Goal: Task Accomplishment & Management: Manage account settings

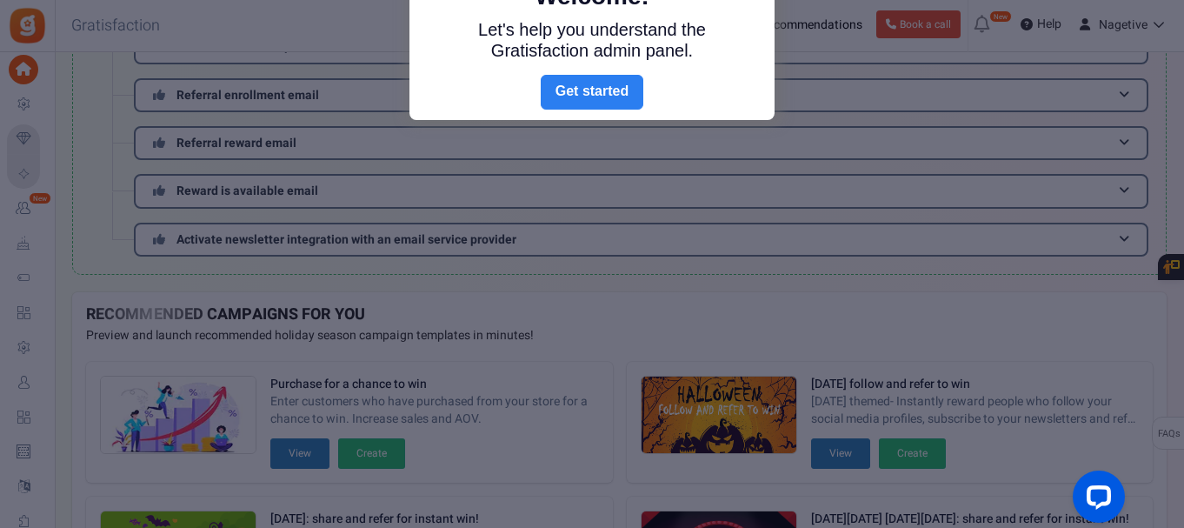
click at [589, 83] on link "Next" at bounding box center [592, 92] width 103 height 35
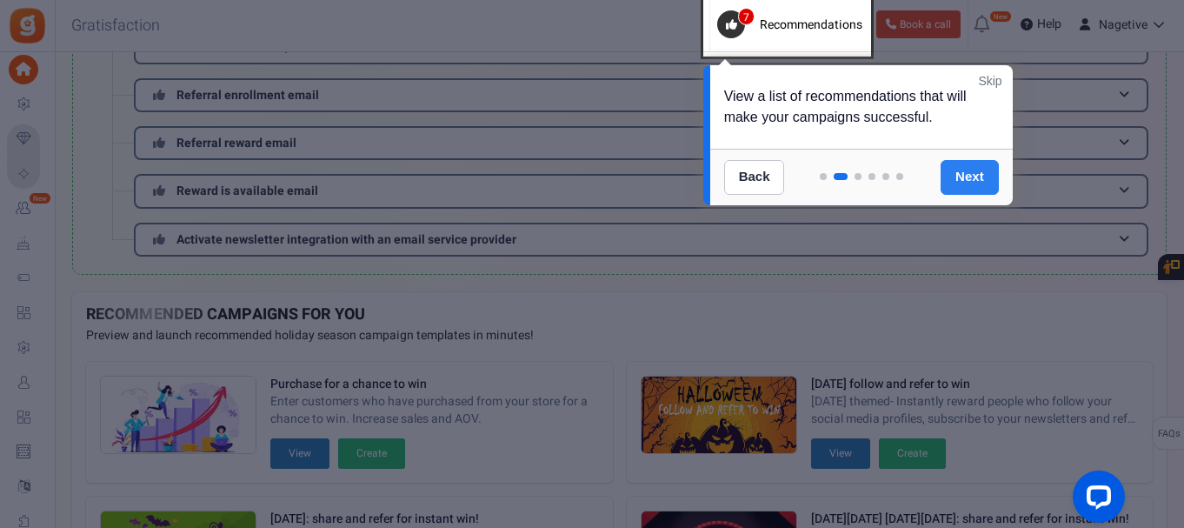
click at [966, 179] on link "Next" at bounding box center [970, 177] width 58 height 35
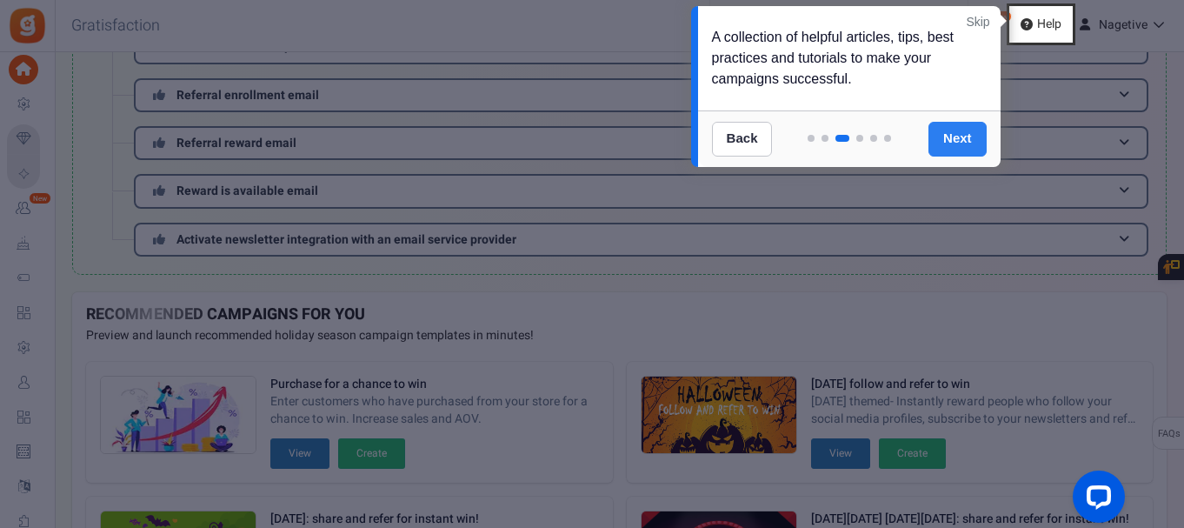
click at [959, 143] on link "Next" at bounding box center [958, 139] width 58 height 35
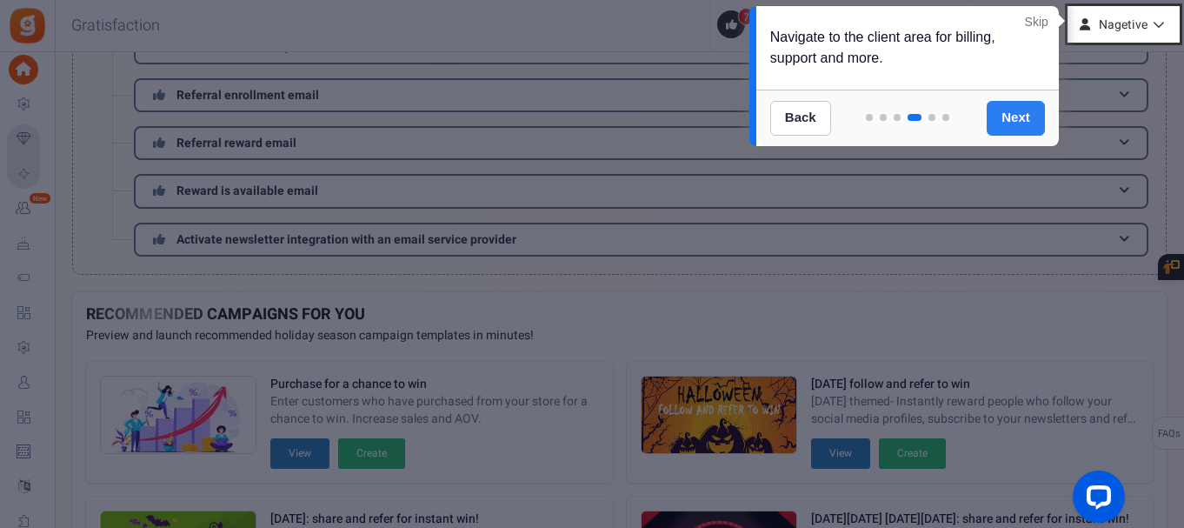
click at [1029, 123] on link "Next" at bounding box center [1016, 118] width 58 height 35
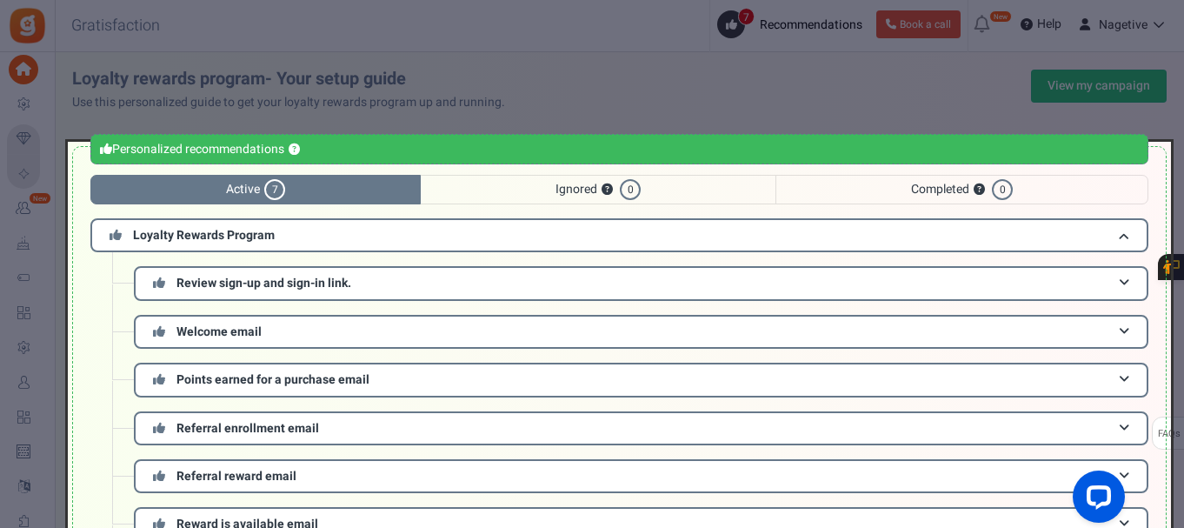
click at [651, 117] on div at bounding box center [592, 264] width 1184 height 528
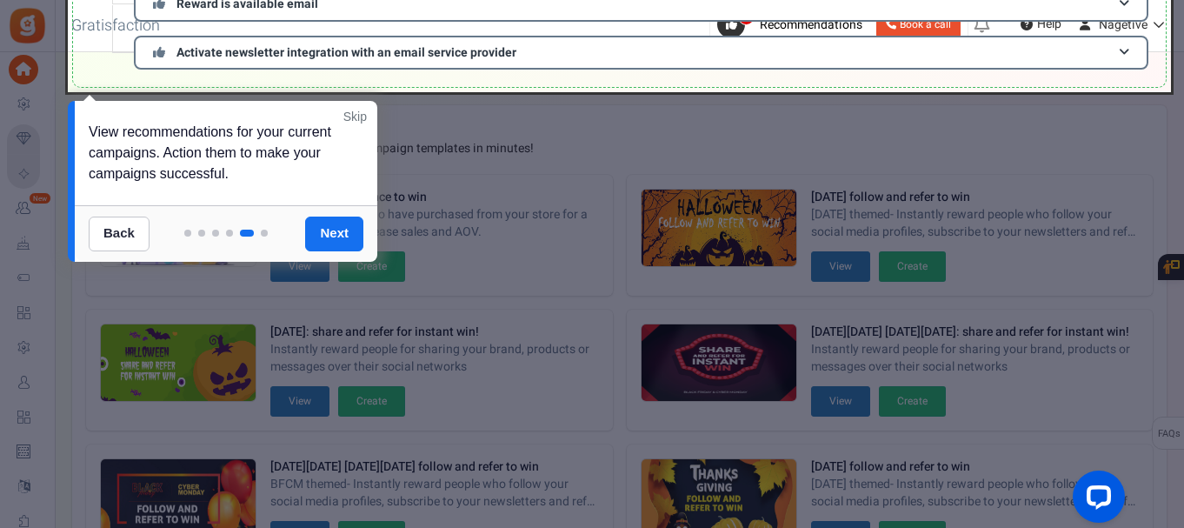
scroll to position [519, 0]
click at [122, 220] on link "Back" at bounding box center [119, 234] width 61 height 35
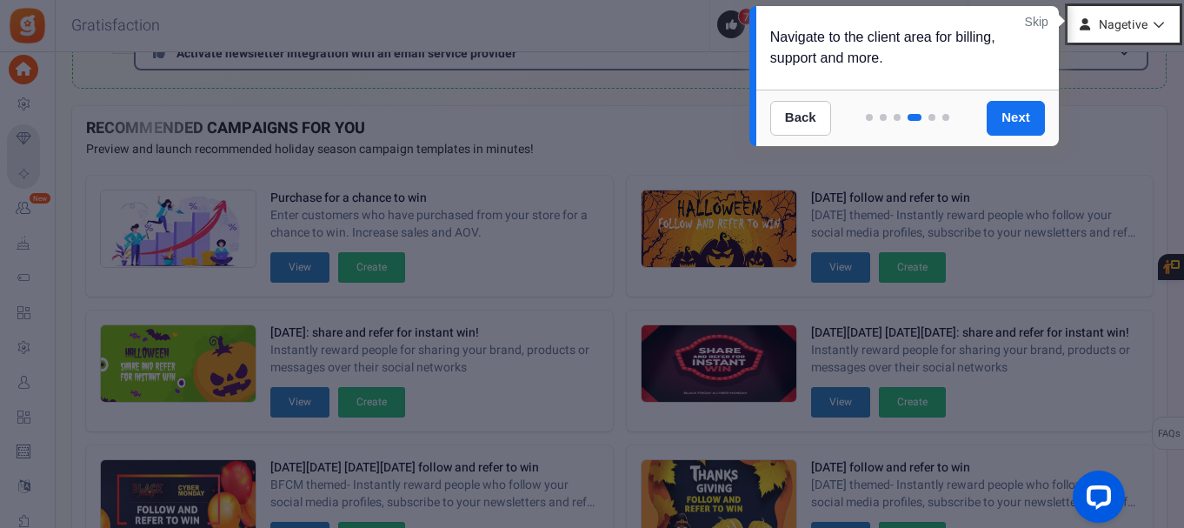
click at [1040, 19] on link "Skip" at bounding box center [1036, 21] width 23 height 17
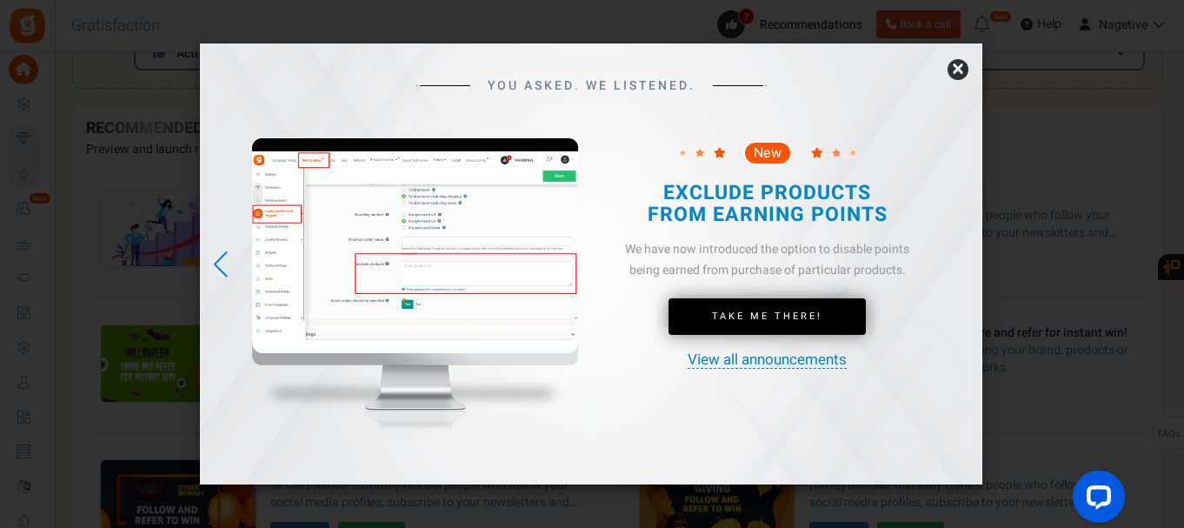
scroll to position [0, 0]
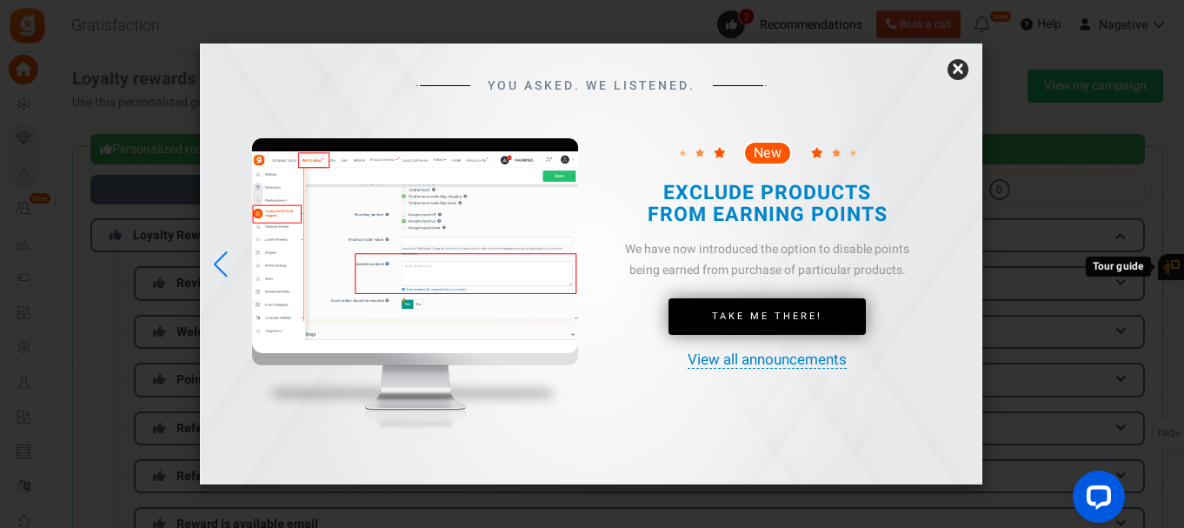
click at [955, 72] on link "×" at bounding box center [958, 69] width 21 height 21
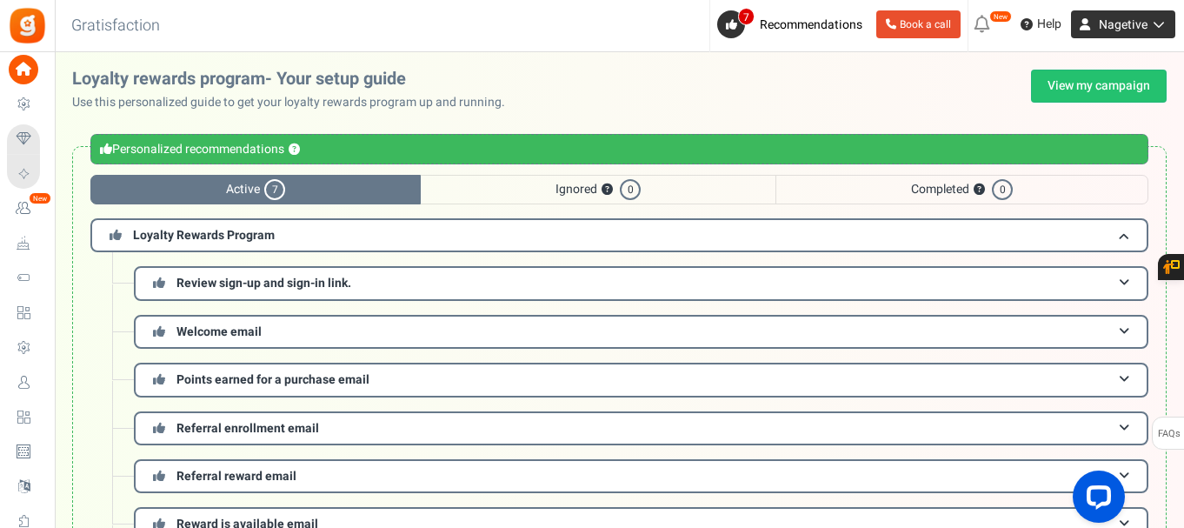
click at [1133, 15] on link "Nagetive" at bounding box center [1123, 24] width 104 height 28
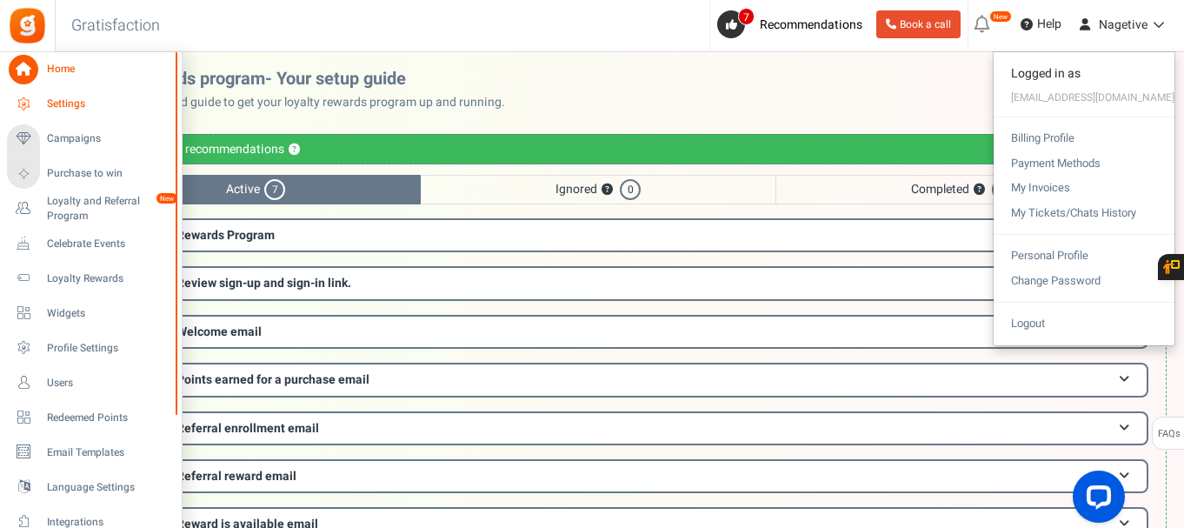
click at [26, 98] on icon at bounding box center [24, 105] width 30 height 30
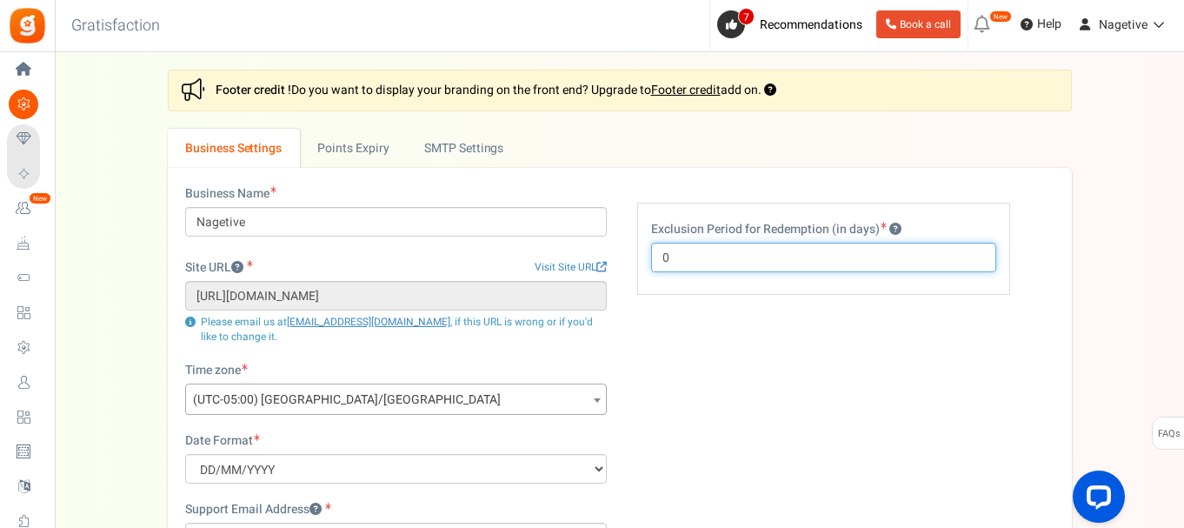
click at [749, 257] on input "0" at bounding box center [823, 258] width 345 height 30
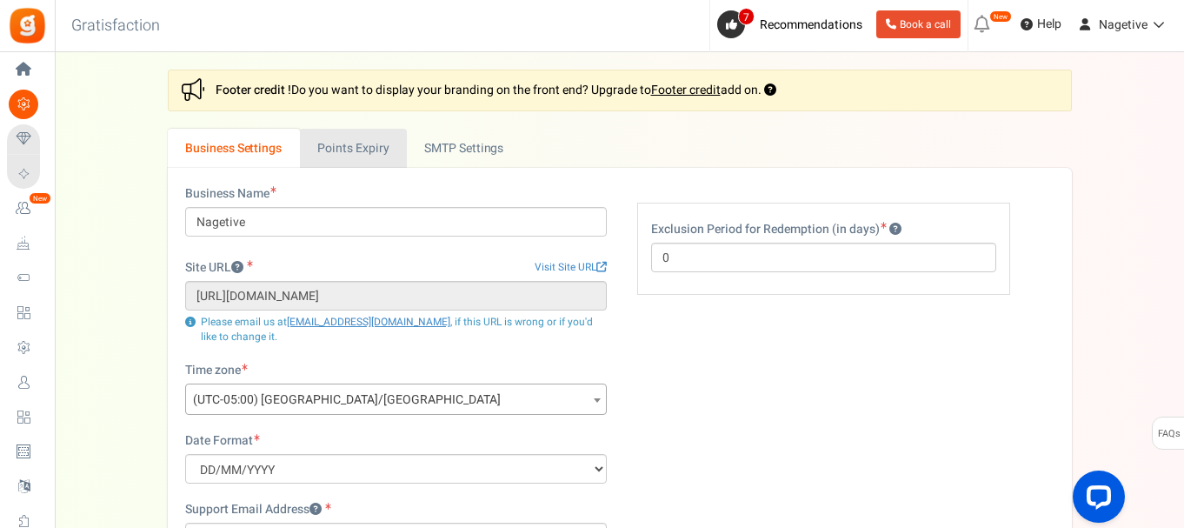
click at [351, 157] on link "Points Expiry" at bounding box center [353, 148] width 107 height 39
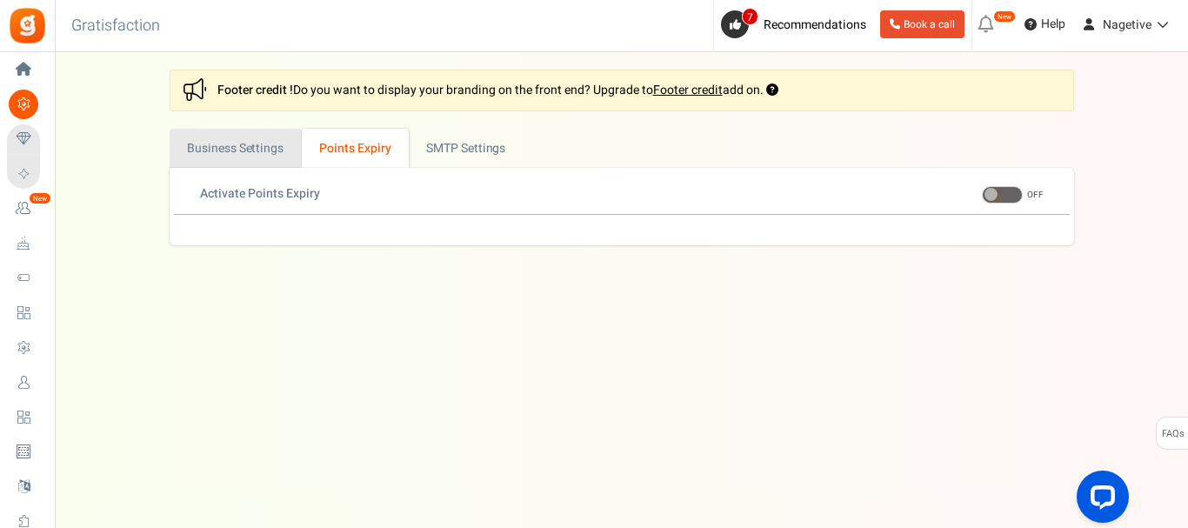
click at [271, 149] on link "Business Settings" at bounding box center [236, 148] width 132 height 39
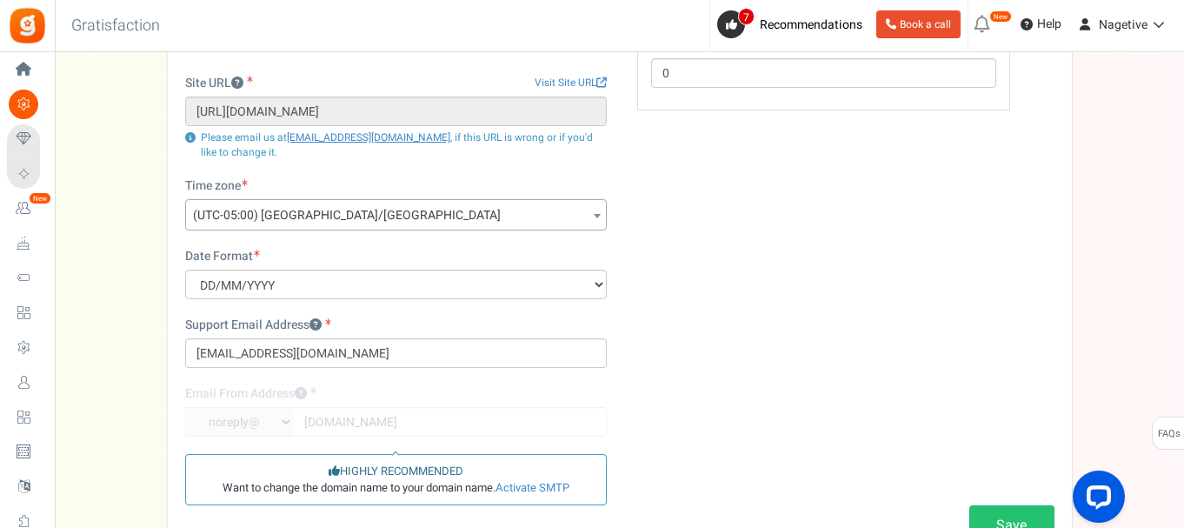
scroll to position [339, 0]
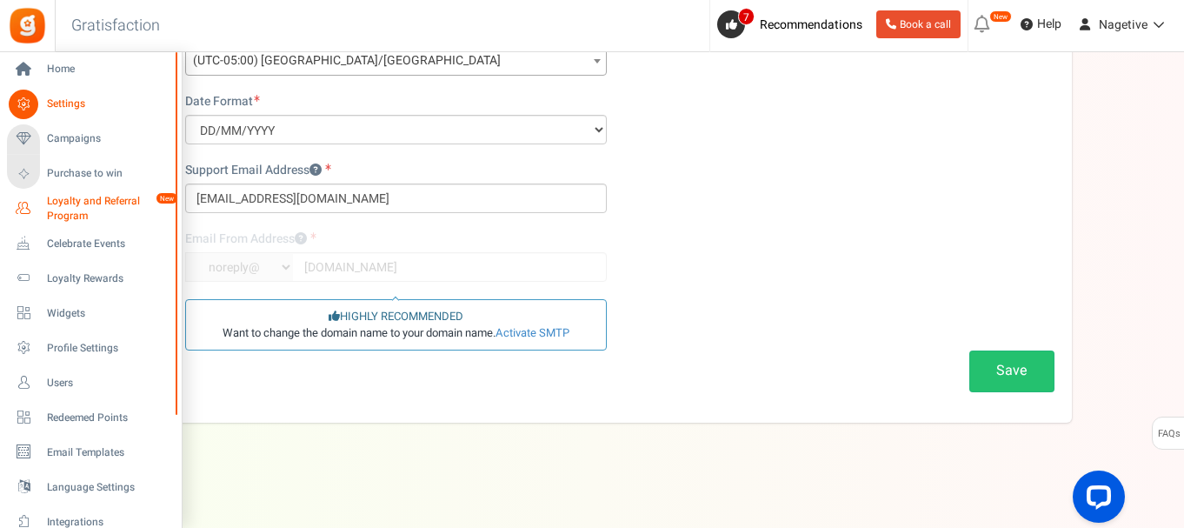
click at [87, 217] on span "Loyalty and Referral Program" at bounding box center [110, 209] width 127 height 30
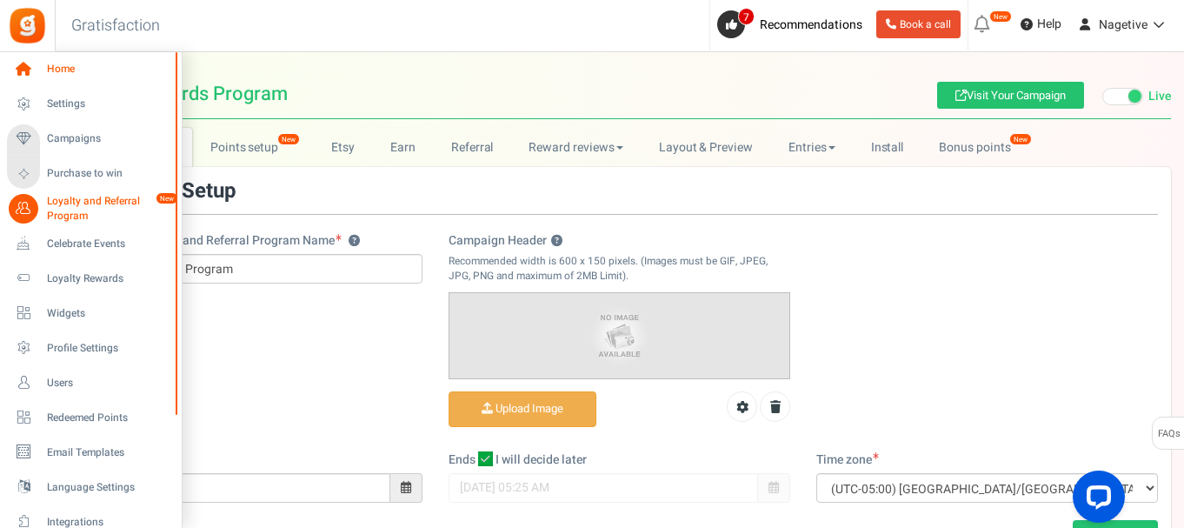
click at [29, 79] on icon at bounding box center [24, 70] width 30 height 30
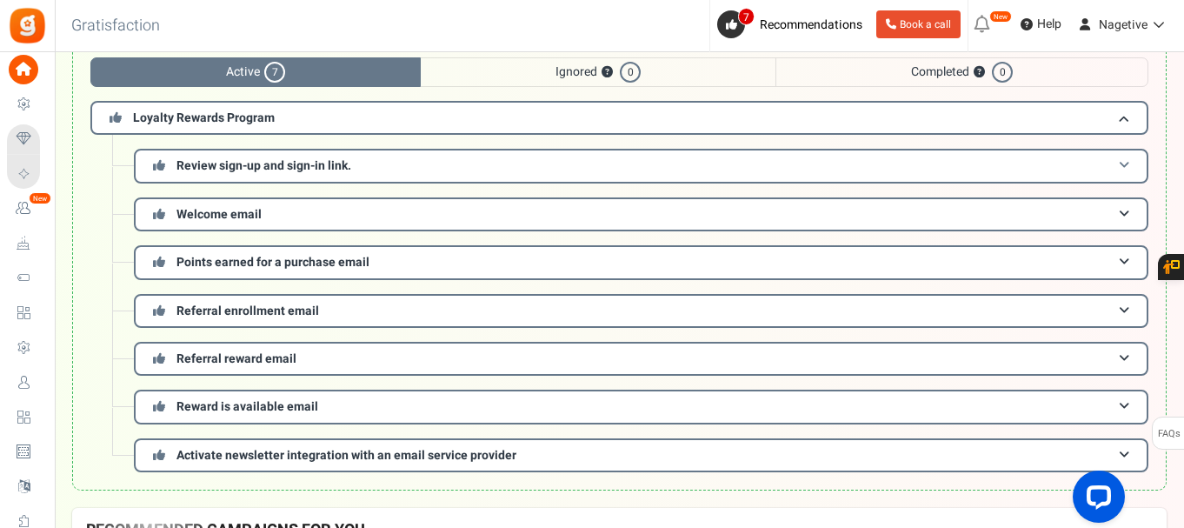
scroll to position [87, 0]
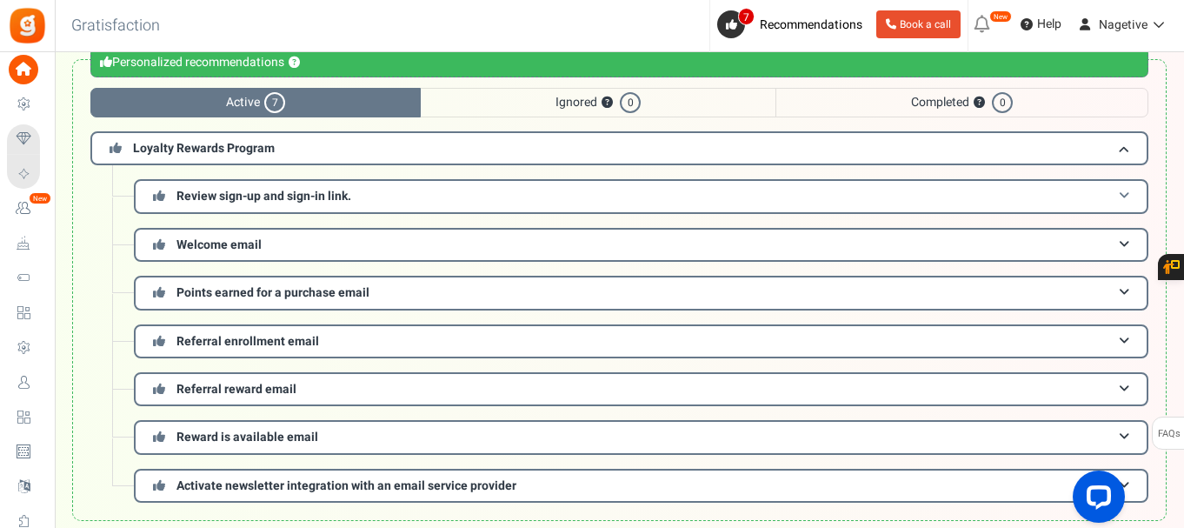
click at [317, 183] on h3 "Review sign-up and sign-in link." at bounding box center [641, 196] width 1015 height 34
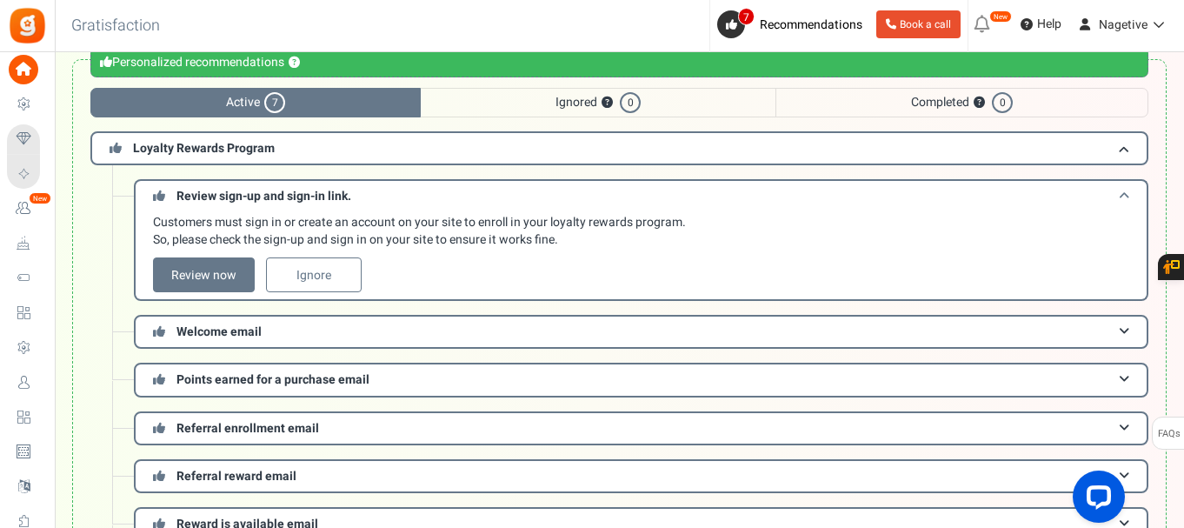
click at [317, 183] on h3 "Review sign-up and sign-in link." at bounding box center [641, 195] width 1015 height 32
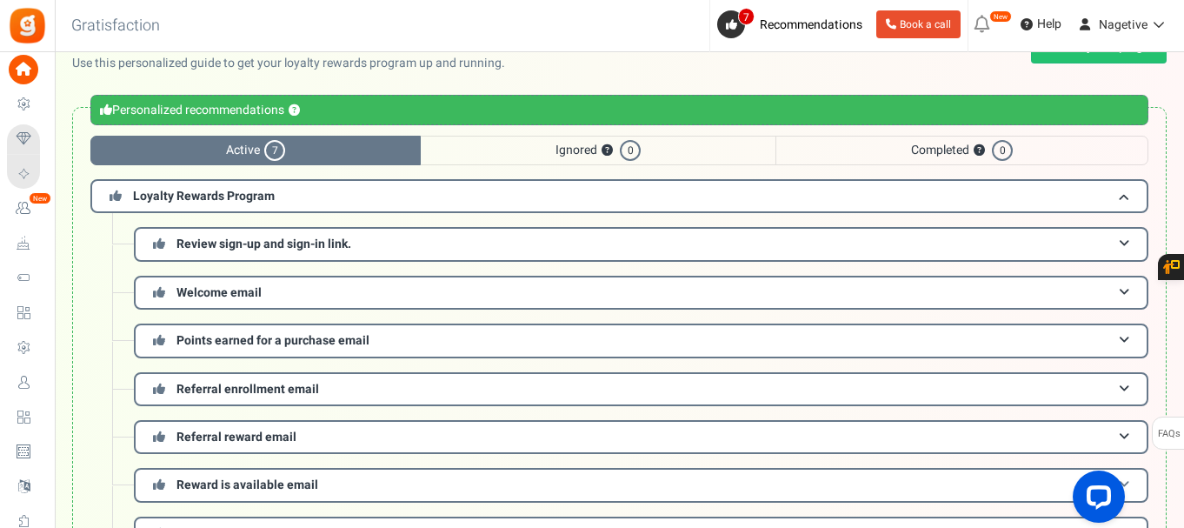
scroll to position [0, 0]
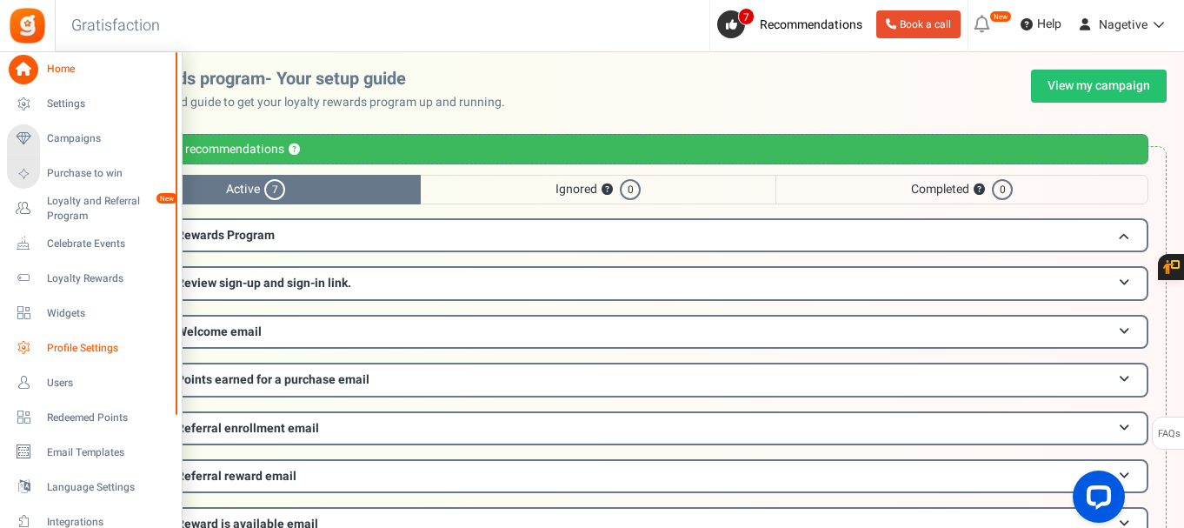
click at [78, 349] on span "Profile Settings" at bounding box center [108, 348] width 122 height 15
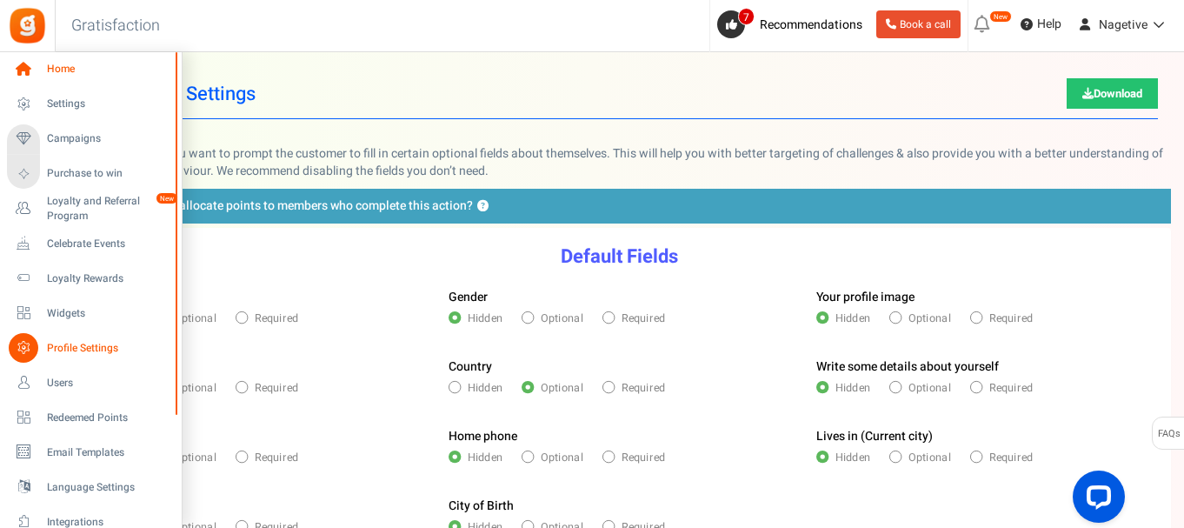
click at [48, 69] on span "Home" at bounding box center [108, 69] width 122 height 15
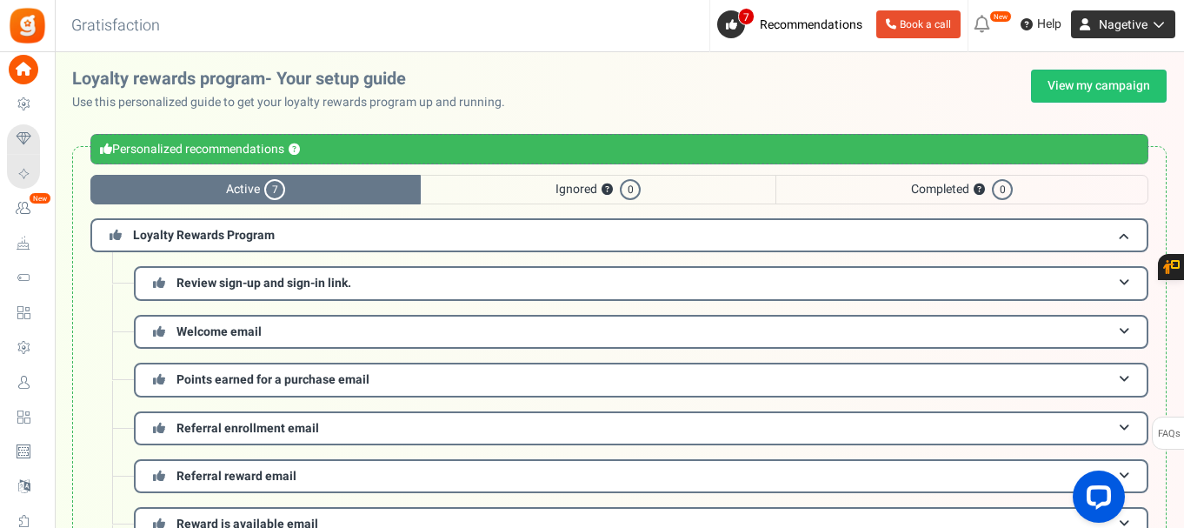
click at [1144, 25] on span "Nagetive" at bounding box center [1123, 25] width 49 height 18
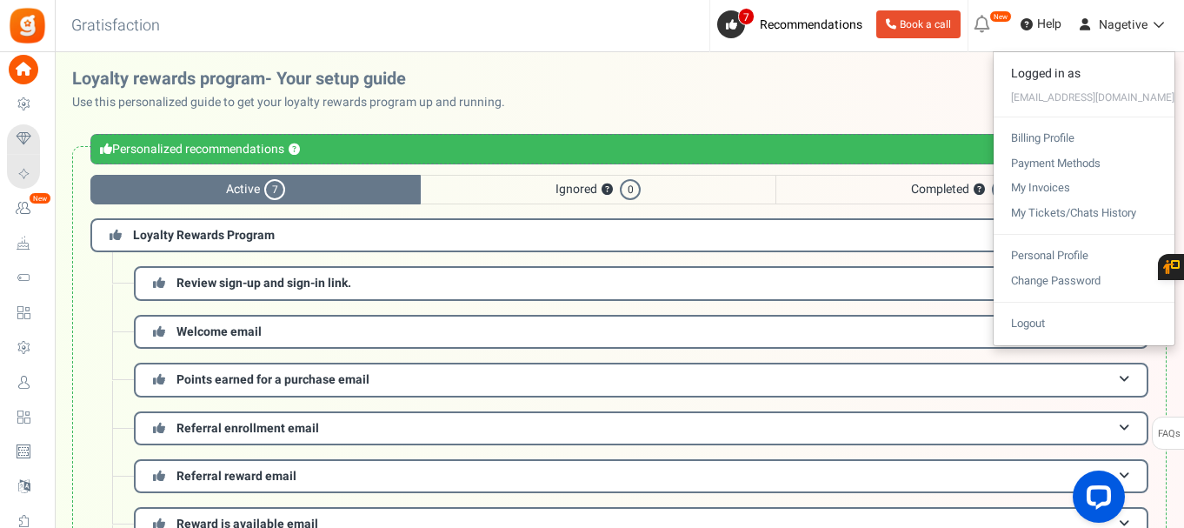
click at [950, 87] on div "Loyalty rewards program- Your setup guide Use this personalized guide to get yo…" at bounding box center [619, 91] width 1095 height 42
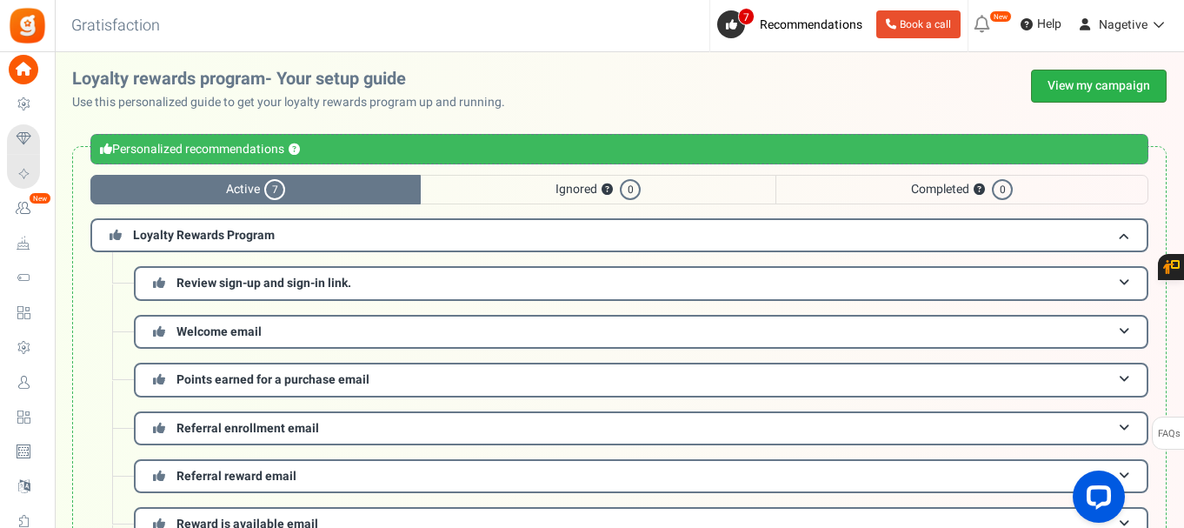
click at [1085, 86] on link "View my campaign" at bounding box center [1099, 86] width 136 height 33
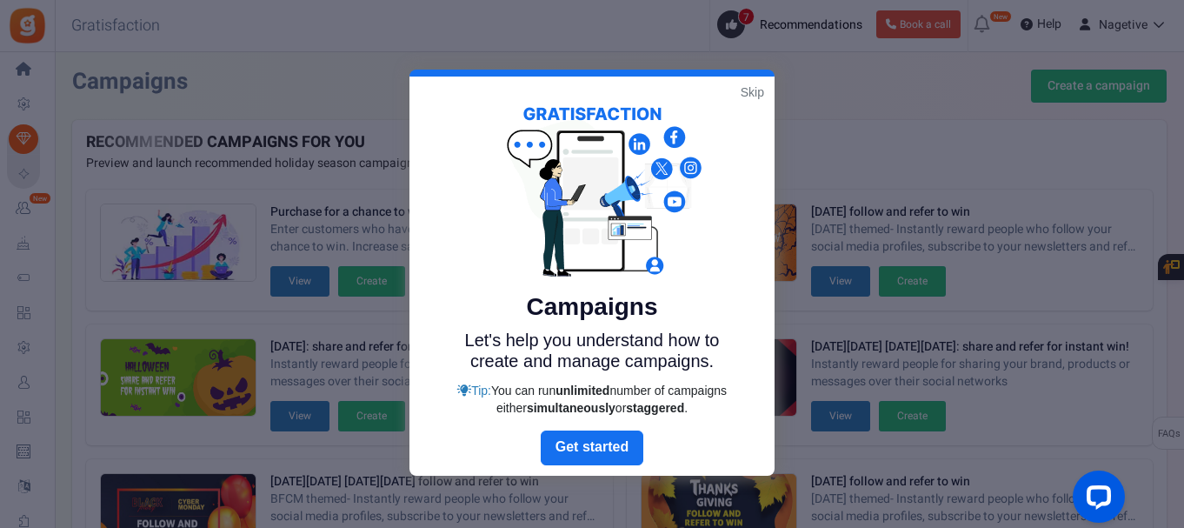
scroll to position [378, 0]
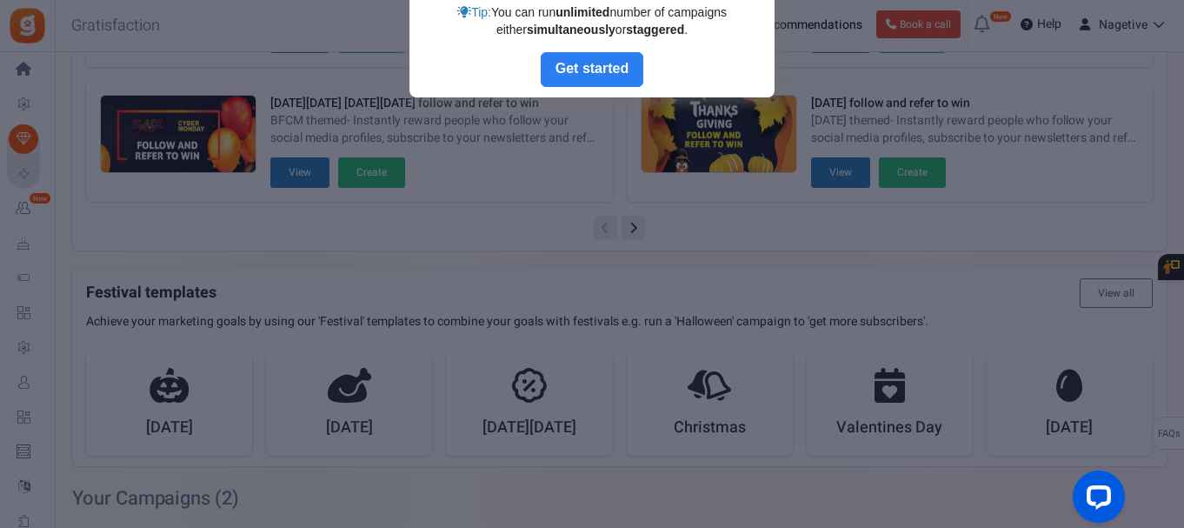
click at [607, 57] on link "Next" at bounding box center [592, 69] width 103 height 35
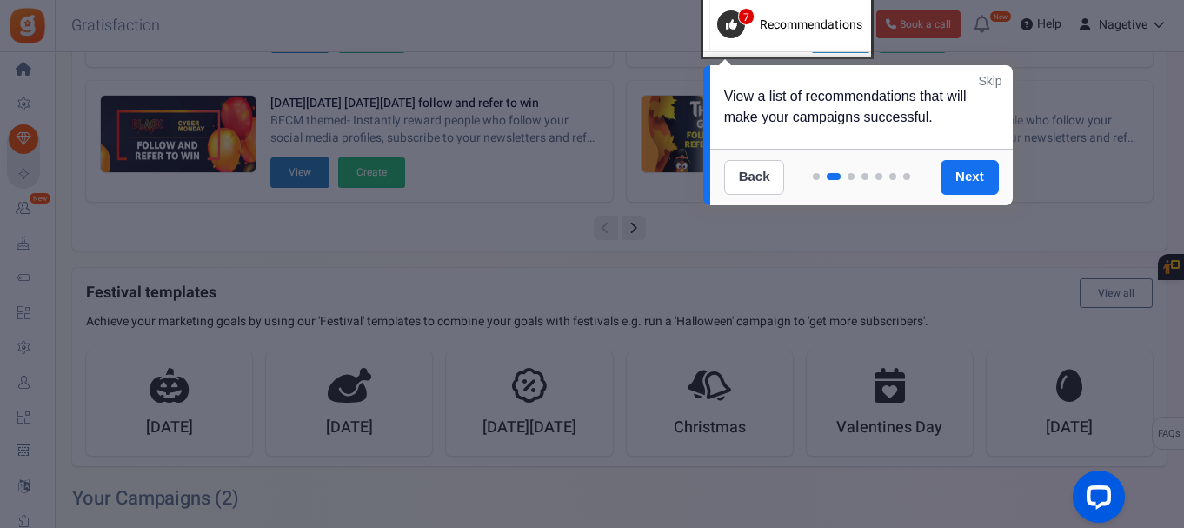
click at [771, 174] on link "Back" at bounding box center [754, 177] width 61 height 35
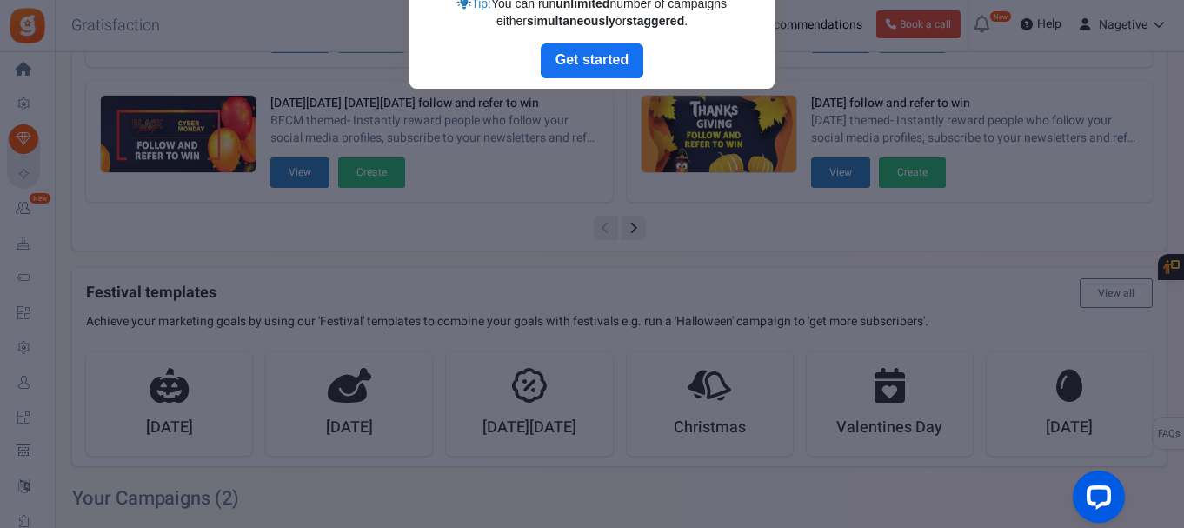
scroll to position [0, 0]
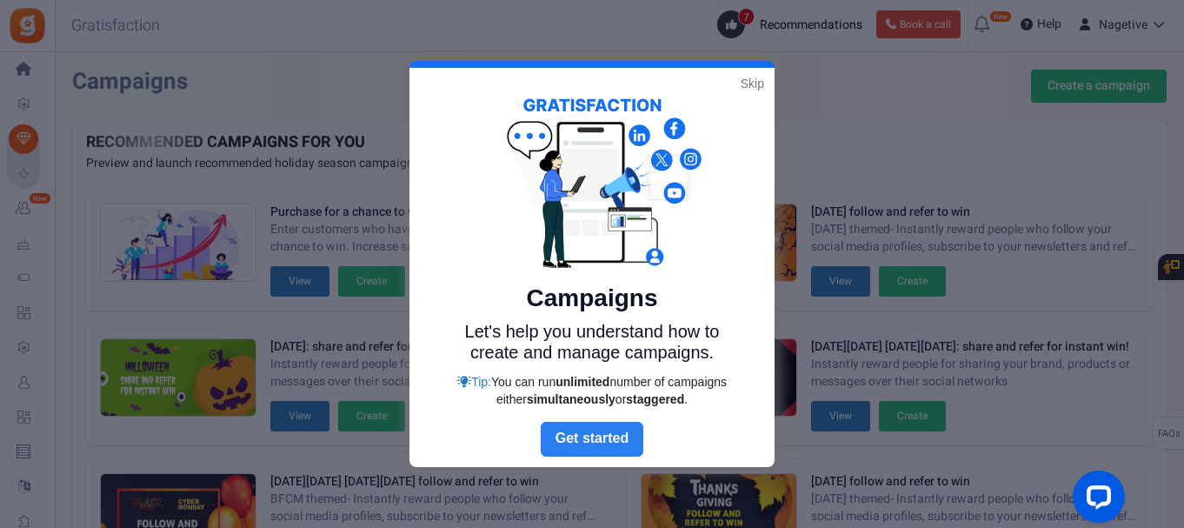
click at [592, 443] on link "Next" at bounding box center [592, 439] width 103 height 35
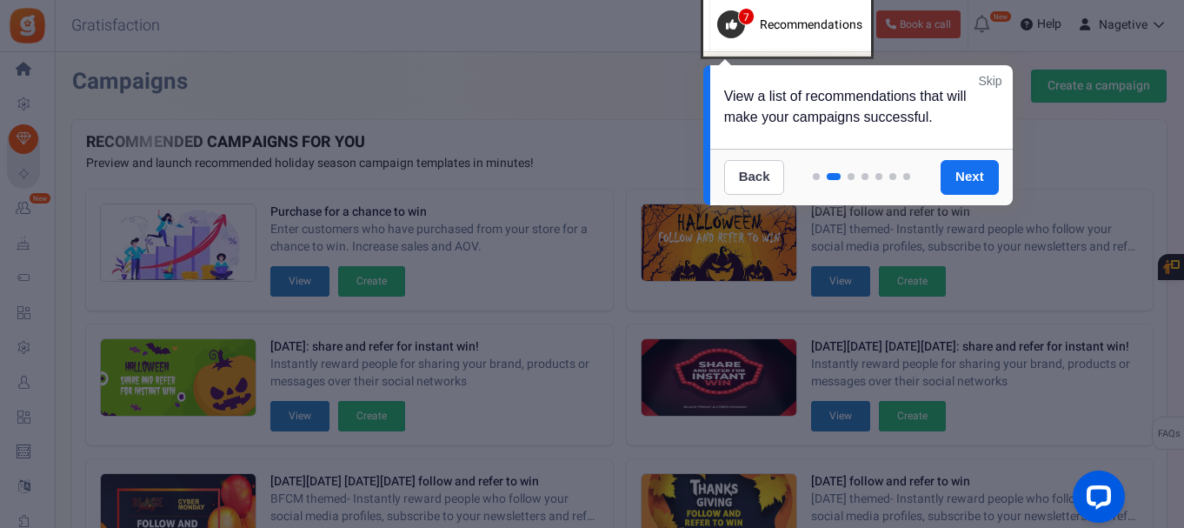
click at [776, 176] on link "Back" at bounding box center [754, 177] width 61 height 35
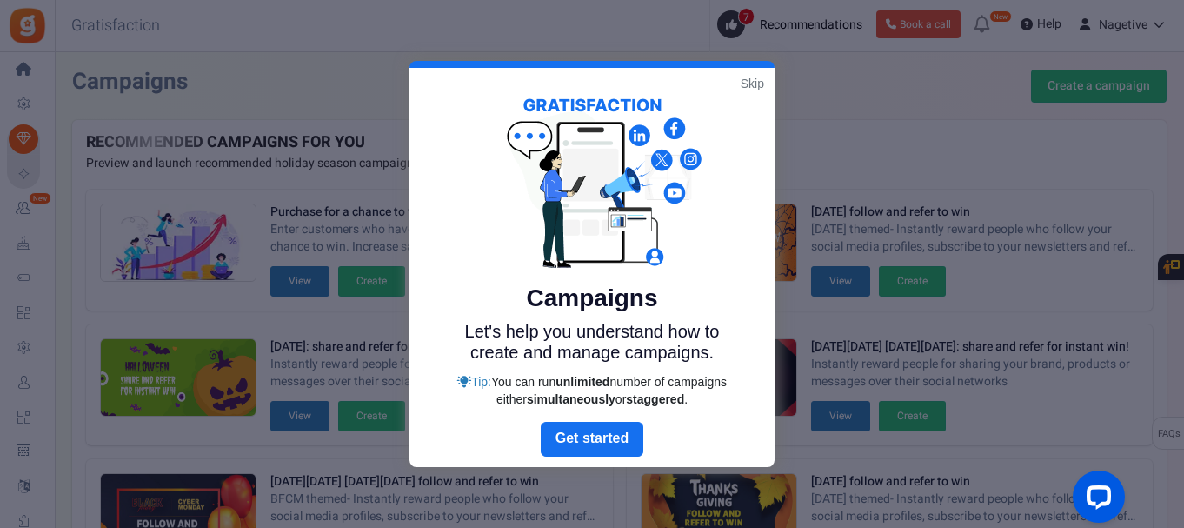
click at [748, 82] on link "Skip" at bounding box center [752, 83] width 23 height 17
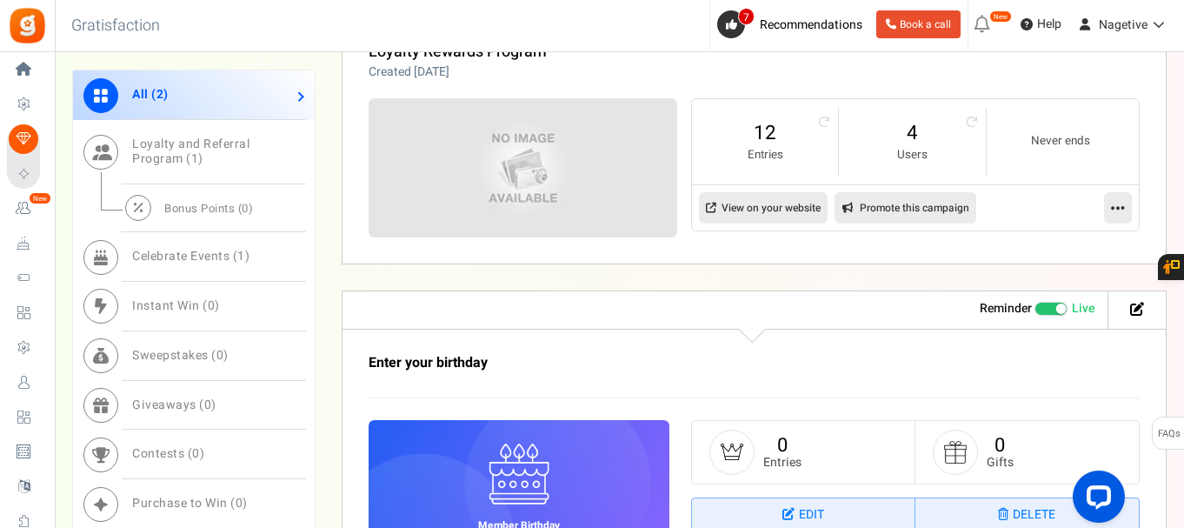
scroll to position [1001, 0]
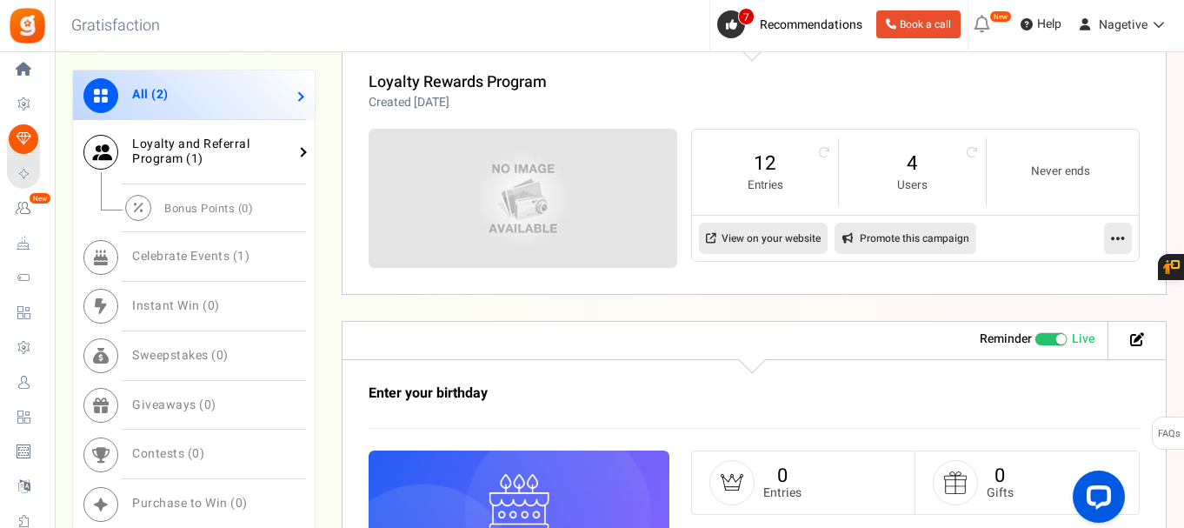
click at [200, 163] on span "Loyalty and Referral Program ( 1 )" at bounding box center [190, 151] width 117 height 33
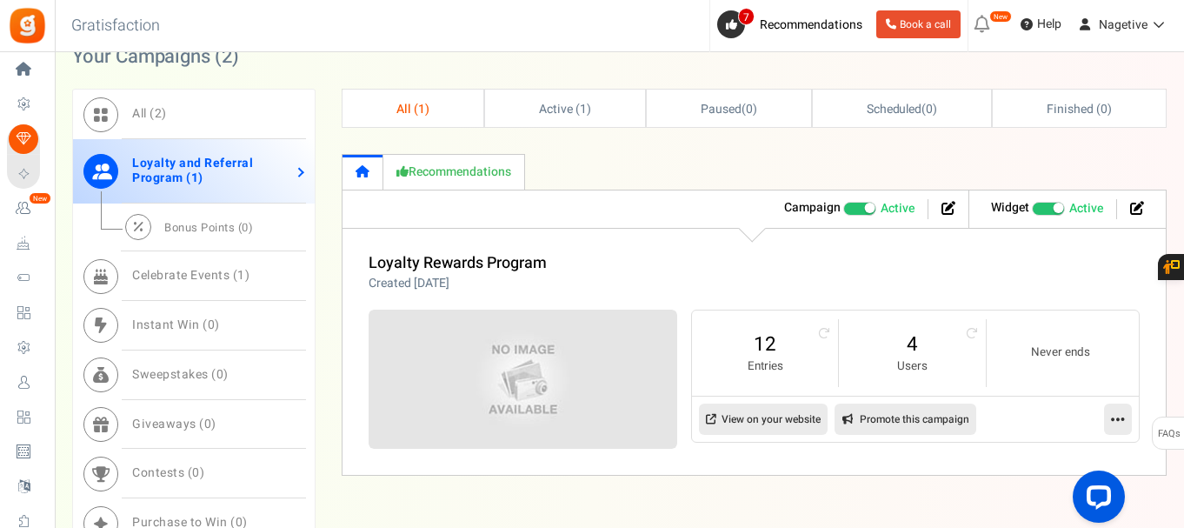
scroll to position [789, 0]
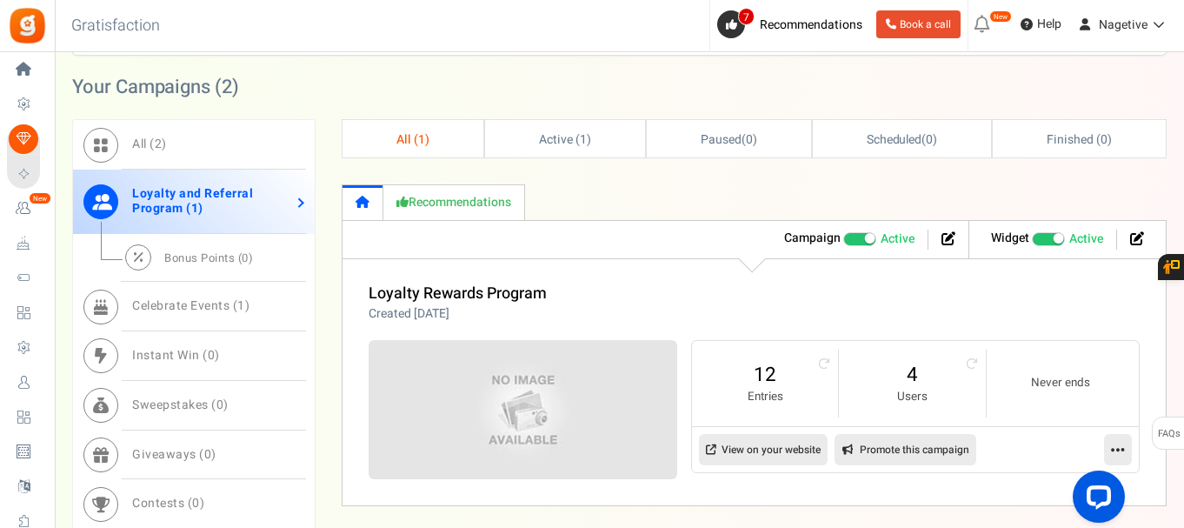
click at [1148, 239] on ul "Widget Recommended: TURN ON Active Paused" at bounding box center [1063, 239] width 188 height 37
click at [1144, 238] on li at bounding box center [1132, 240] width 31 height 20
click at [1140, 238] on icon at bounding box center [1137, 238] width 14 height 14
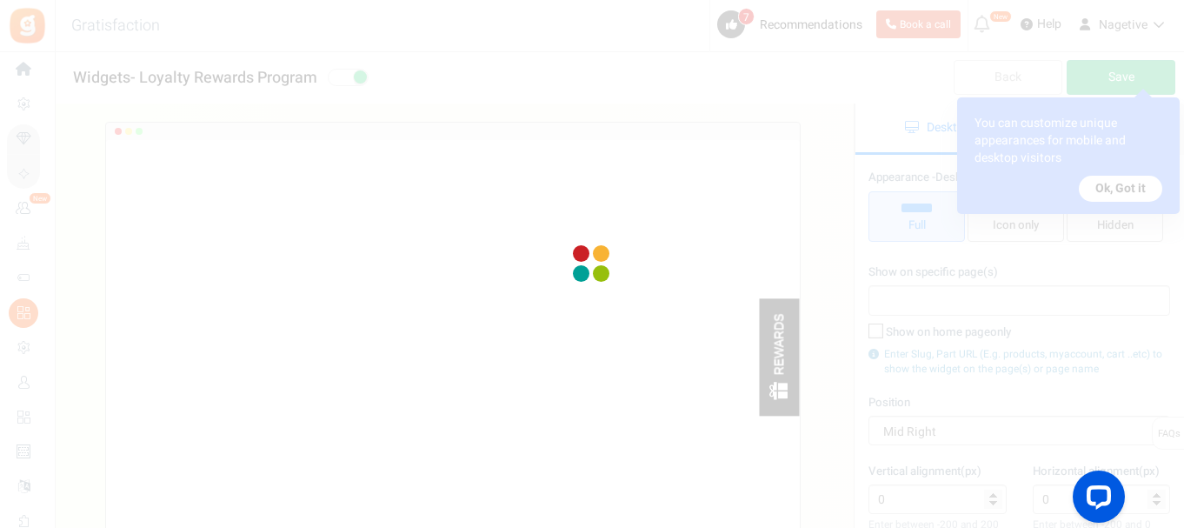
click at [17, 89] on div at bounding box center [592, 264] width 1184 height 528
click at [20, 83] on div at bounding box center [592, 264] width 1184 height 528
click at [23, 70] on div at bounding box center [592, 264] width 1184 height 528
click at [1134, 187] on div at bounding box center [592, 264] width 1184 height 528
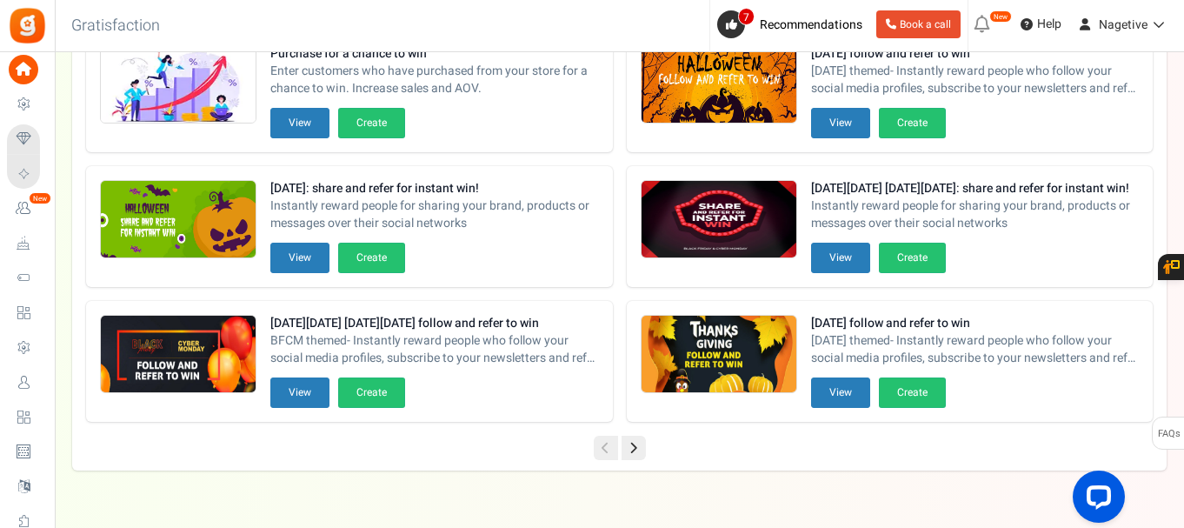
scroll to position [694, 0]
